Goal: Task Accomplishment & Management: Manage account settings

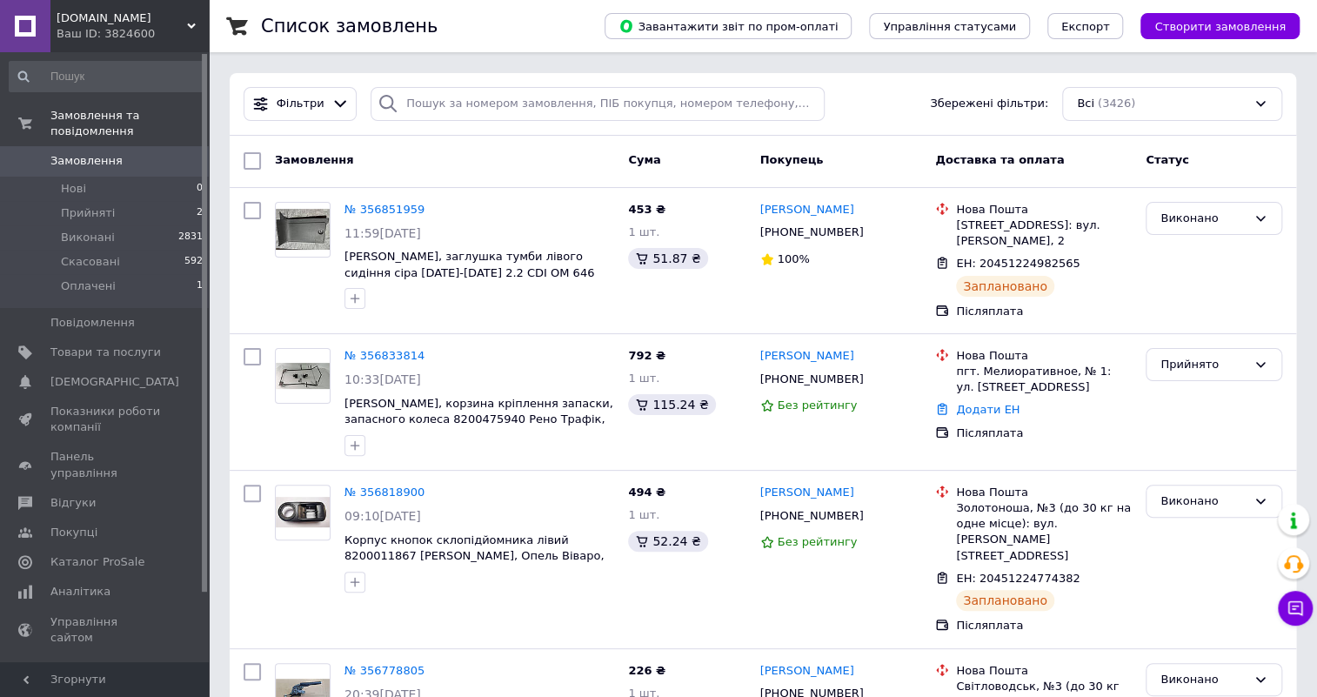
click at [481, 165] on div "Замовлення" at bounding box center [444, 160] width 353 height 31
click at [84, 278] on span "Оплачені" at bounding box center [88, 286] width 55 height 16
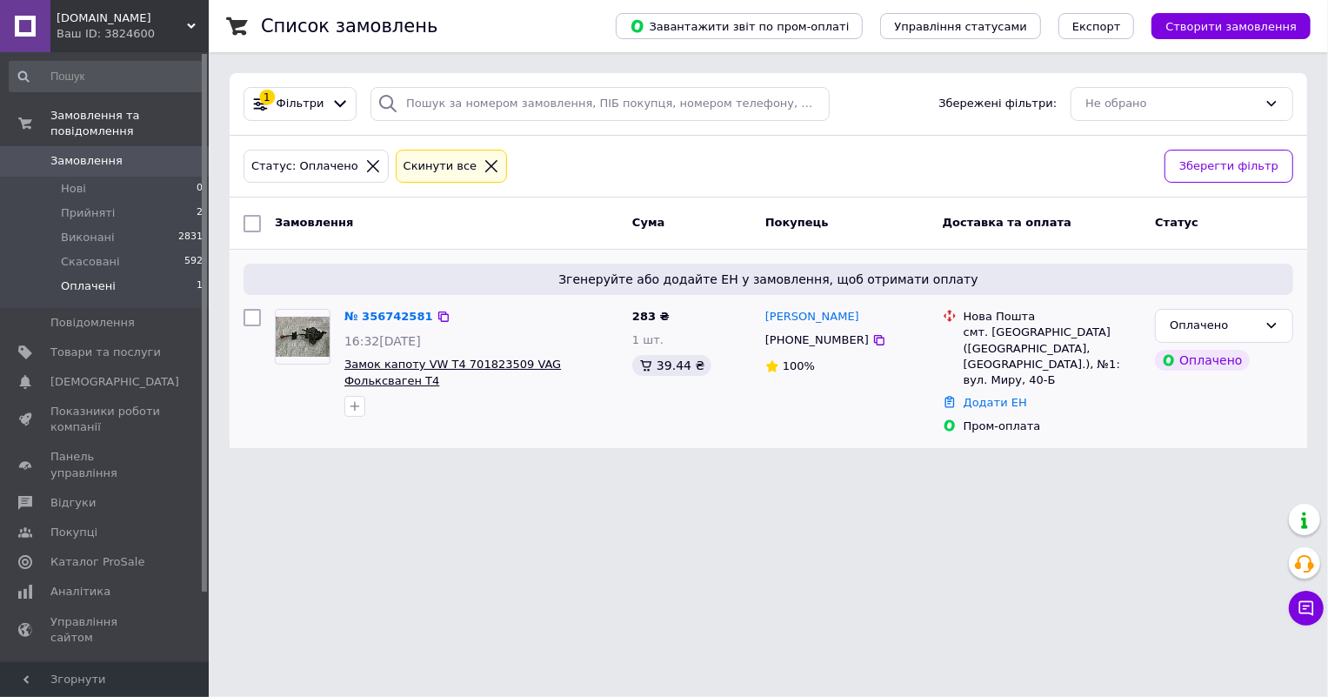
click at [448, 362] on span "Замок капоту VW T4 701823509 VAG Фольксваген Т4" at bounding box center [452, 373] width 217 height 30
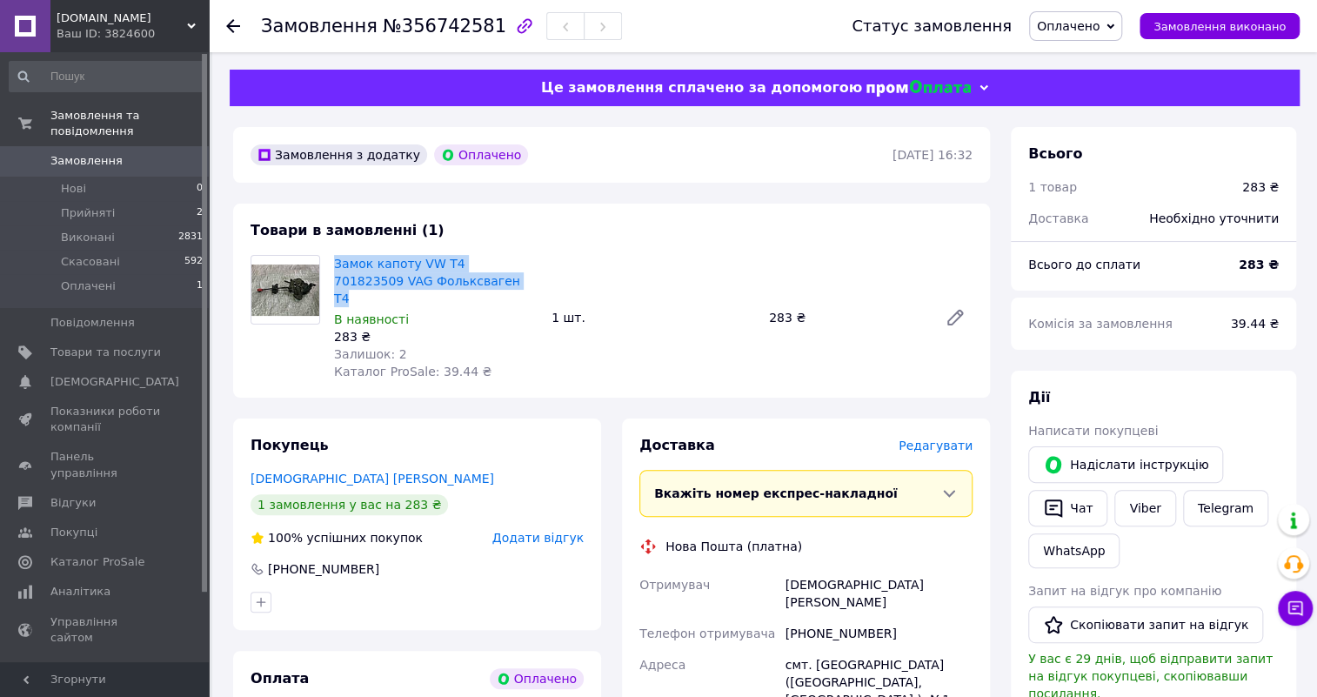
drag, startPoint x: 331, startPoint y: 248, endPoint x: 432, endPoint y: 284, distance: 107.0
click at [432, 284] on div "Товари в замовленні (1) Замок капоту VW T4 701823509 VAG Фольксваген Т4 В наявн…" at bounding box center [611, 301] width 757 height 194
copy link "Замок капоту VW T4 701823509 VAG Фольксваген Т4"
drag, startPoint x: 816, startPoint y: 566, endPoint x: 782, endPoint y: 567, distance: 33.9
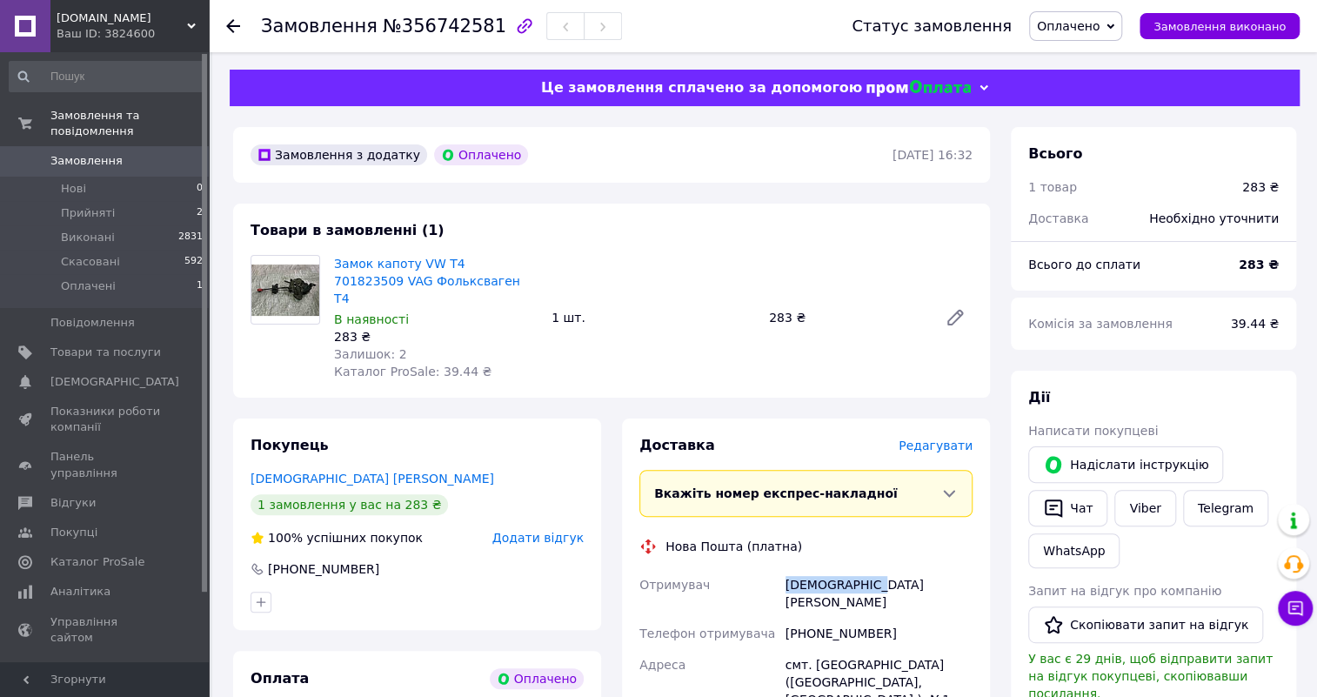
click at [782, 569] on div "сабанцев Олег" at bounding box center [879, 593] width 194 height 49
copy div "сабанцев Олег"
drag, startPoint x: 879, startPoint y: 595, endPoint x: 771, endPoint y: 597, distance: 107.9
click at [771, 597] on div "Отримувач сабанцев Олег Телефон отримувача +380675634205 Адреса смт. Петропавлі…" at bounding box center [806, 697] width 340 height 257
copy div "Телефон отримувача +380675634205"
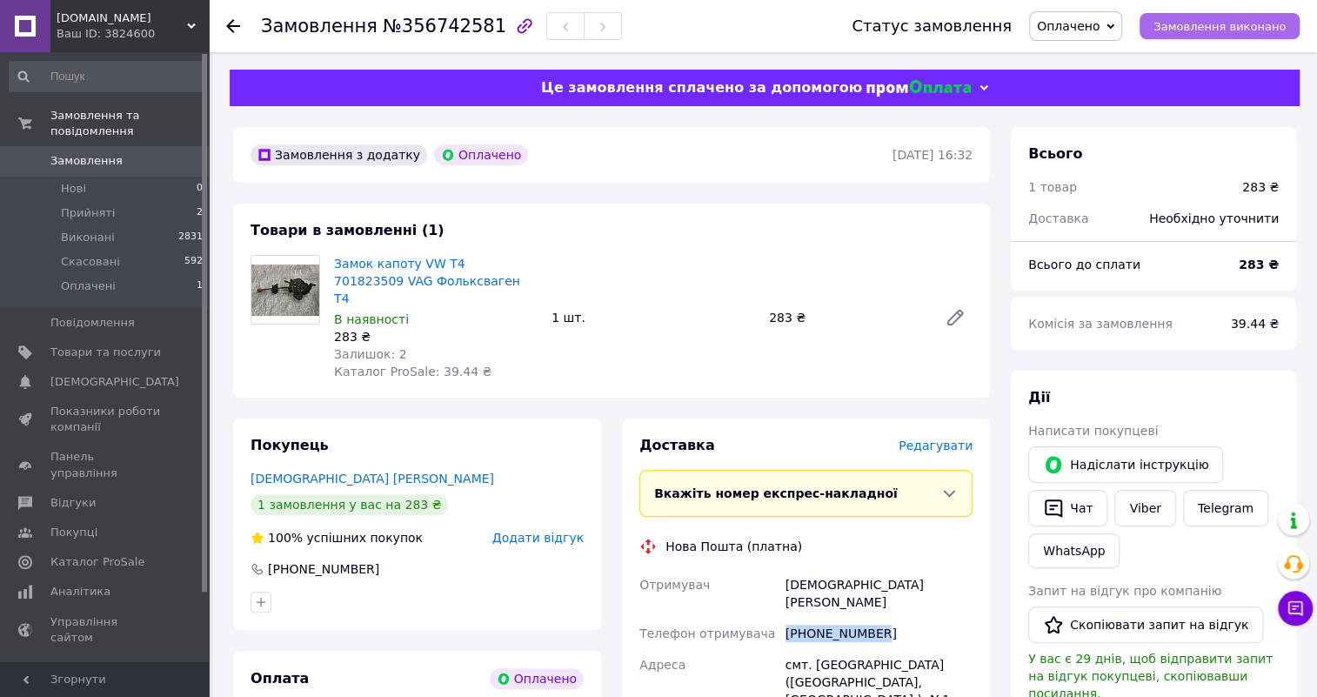
click at [1240, 25] on span "Замовлення виконано" at bounding box center [1219, 26] width 132 height 13
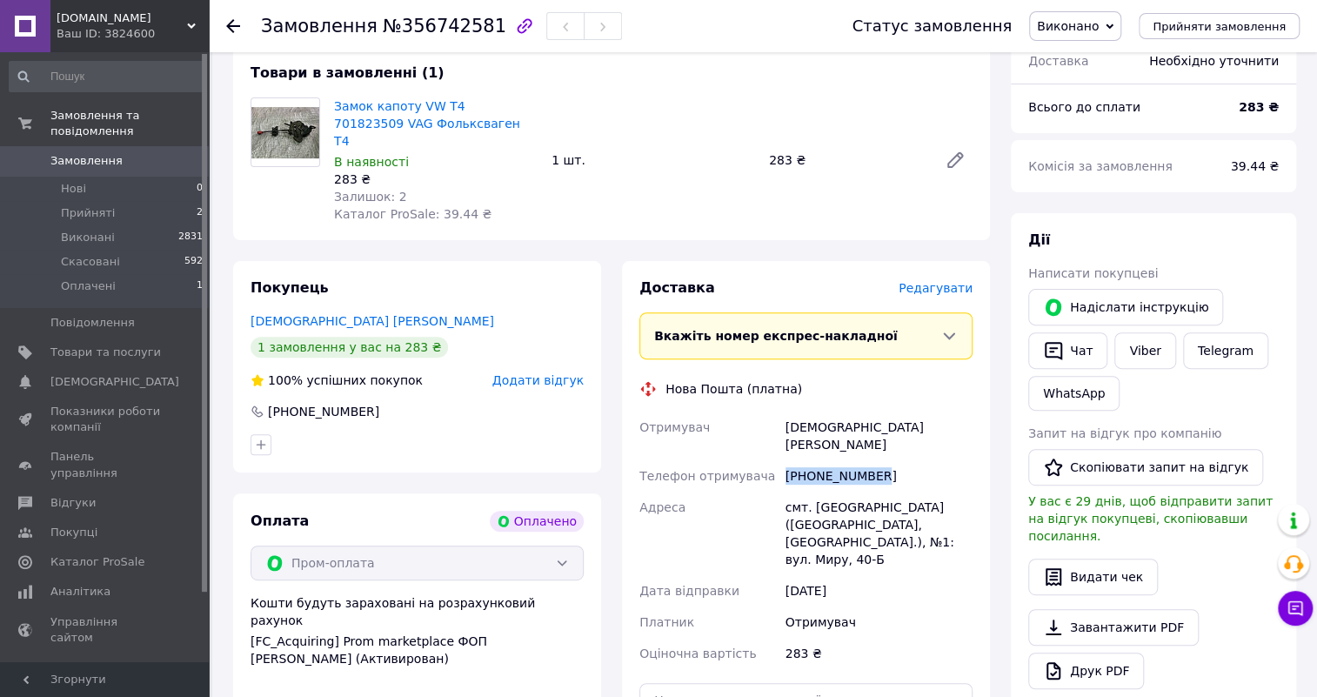
drag, startPoint x: 826, startPoint y: 515, endPoint x: 768, endPoint y: 475, distance: 70.0
click at [768, 475] on div "Отримувач сабанцев Олег Телефон отримувача +380675634205 Адреса смт. Петропавлі…" at bounding box center [806, 539] width 340 height 257
copy div "Адреса смт. Петропавлівка (Дніпропетровська обл., Синельниківський р-н.), №1: в…"
